Goal: Task Accomplishment & Management: Manage account settings

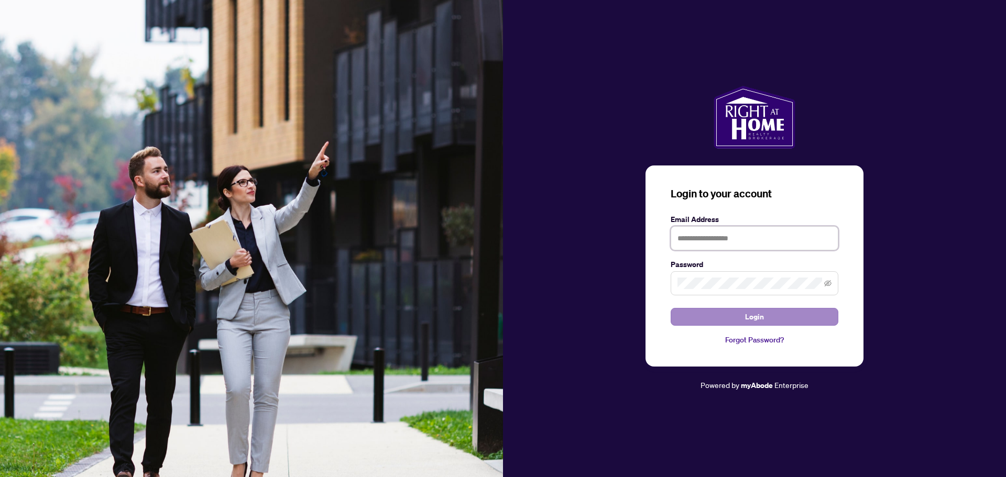
type input "**********"
click at [719, 316] on button "Login" at bounding box center [754, 317] width 168 height 18
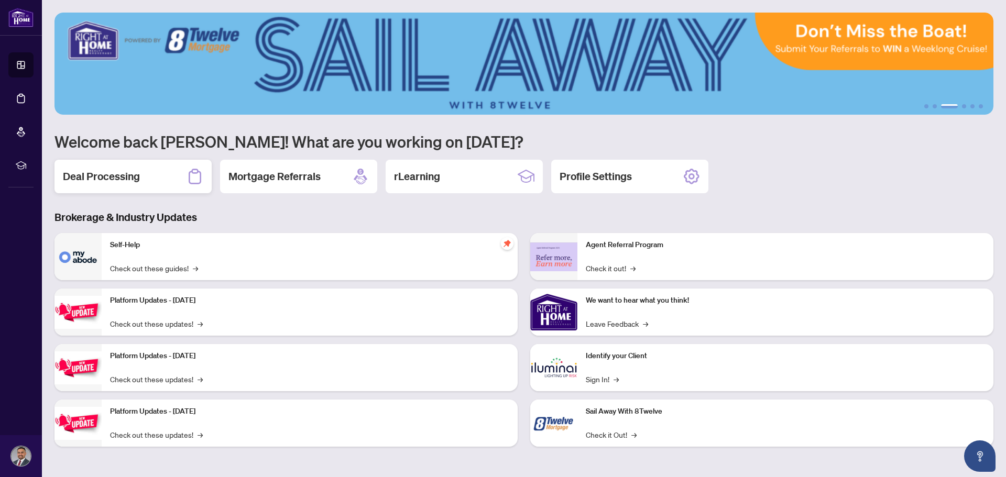
click at [129, 175] on h2 "Deal Processing" at bounding box center [101, 176] width 77 height 15
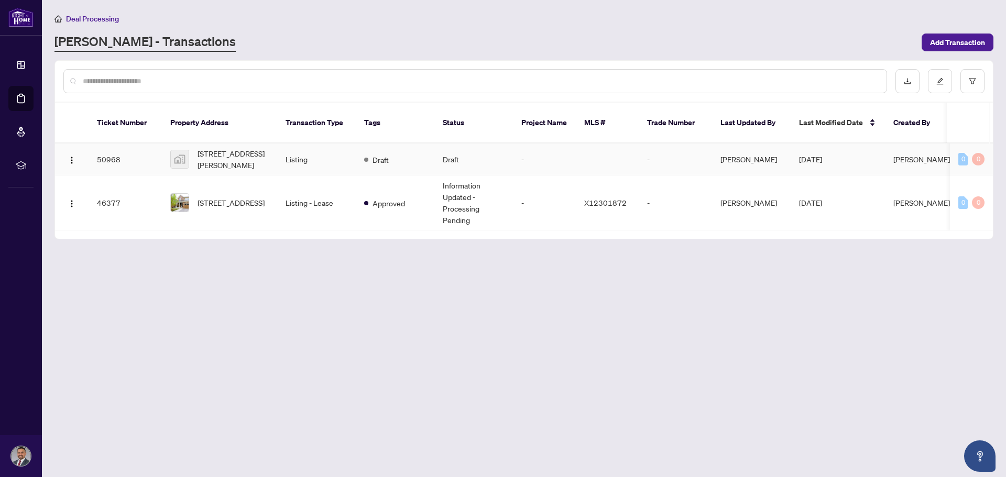
click at [317, 153] on td "Listing" at bounding box center [316, 160] width 79 height 32
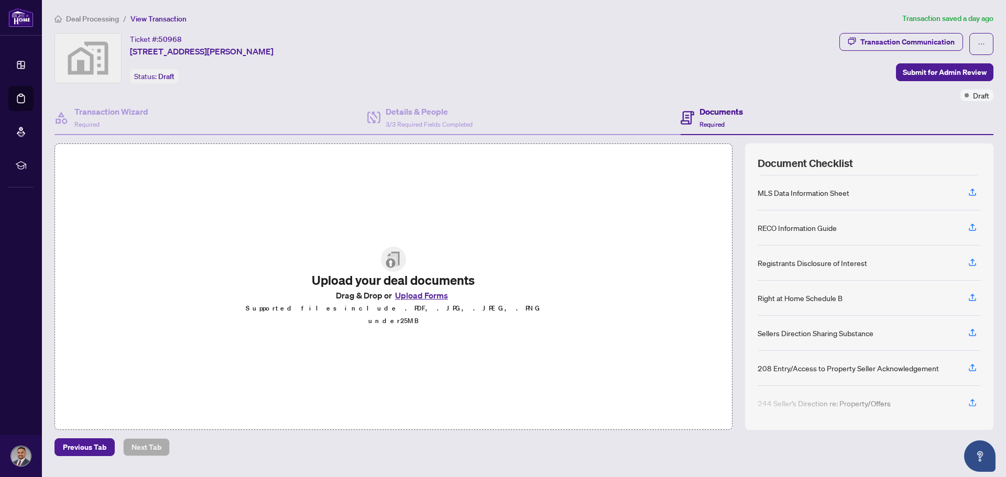
scroll to position [112, 0]
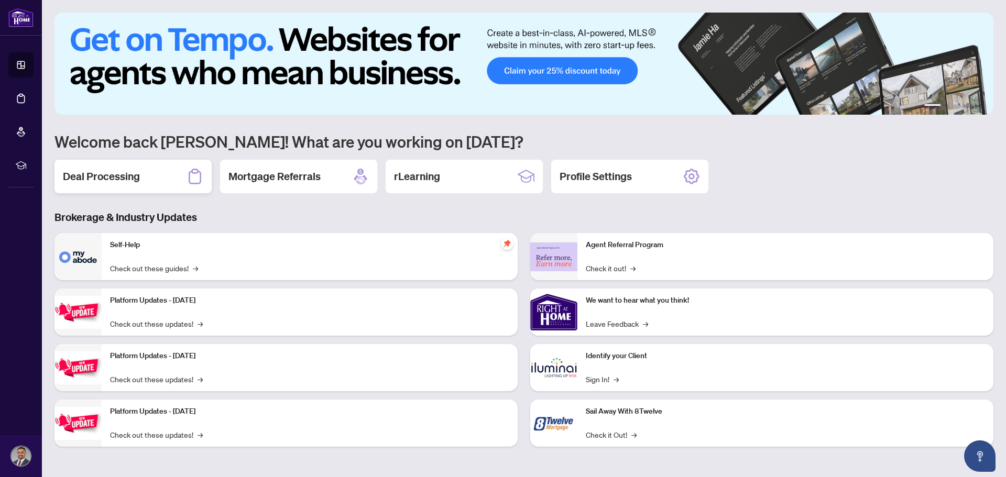
click at [152, 173] on div "Deal Processing" at bounding box center [132, 177] width 157 height 34
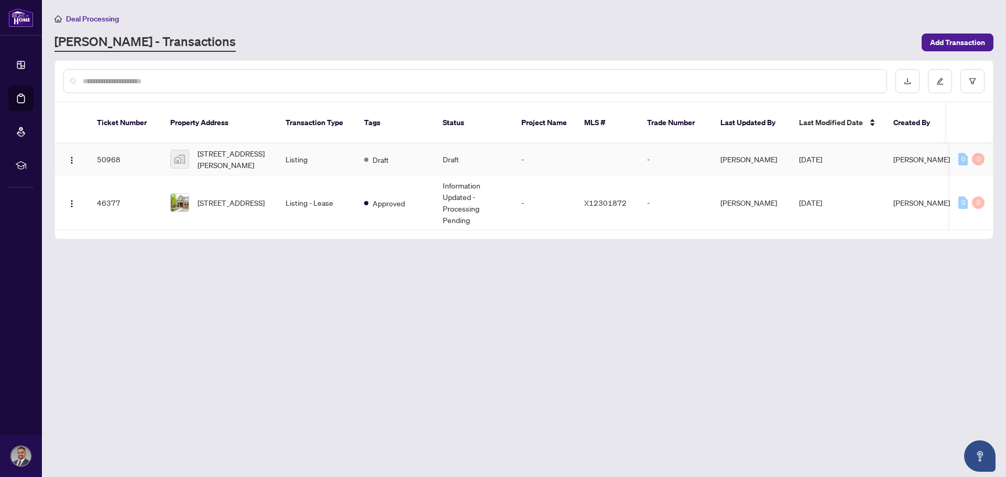
click at [229, 148] on span "[STREET_ADDRESS][PERSON_NAME]" at bounding box center [232, 159] width 71 height 23
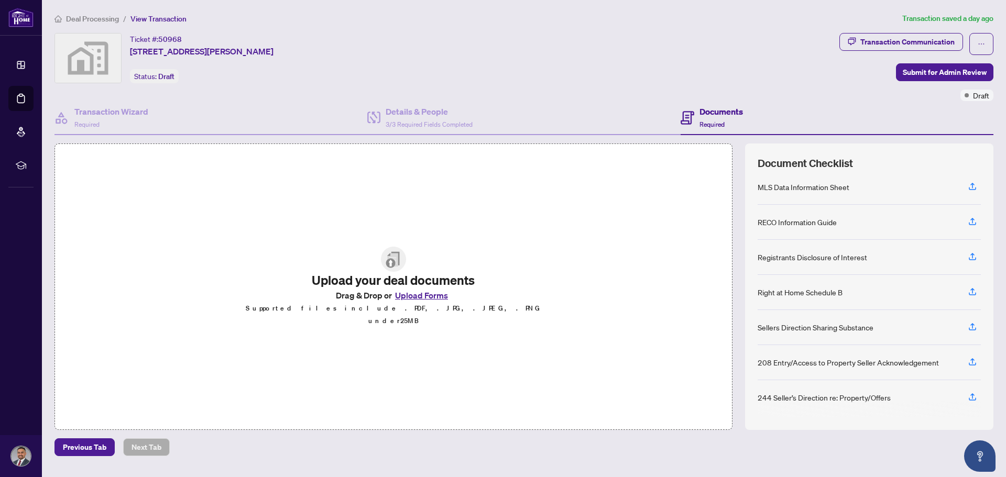
scroll to position [112, 0]
